Goal: Task Accomplishment & Management: Use online tool/utility

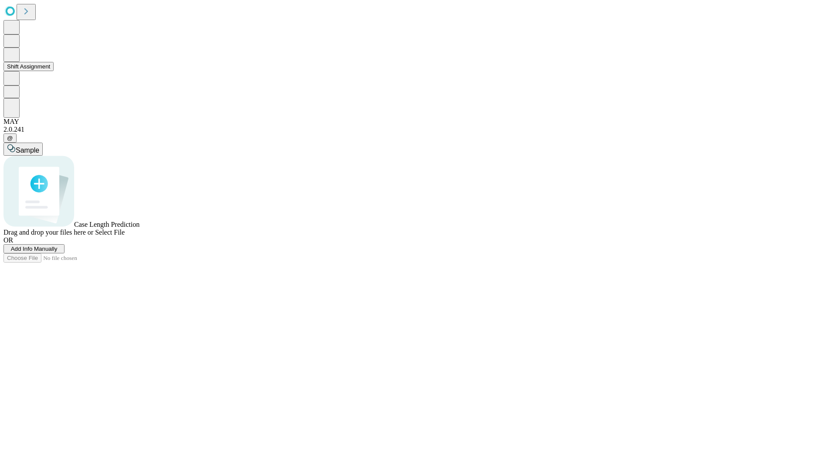
click at [54, 71] on button "Shift Assignment" at bounding box center [28, 66] width 50 height 9
